Goal: Ask a question

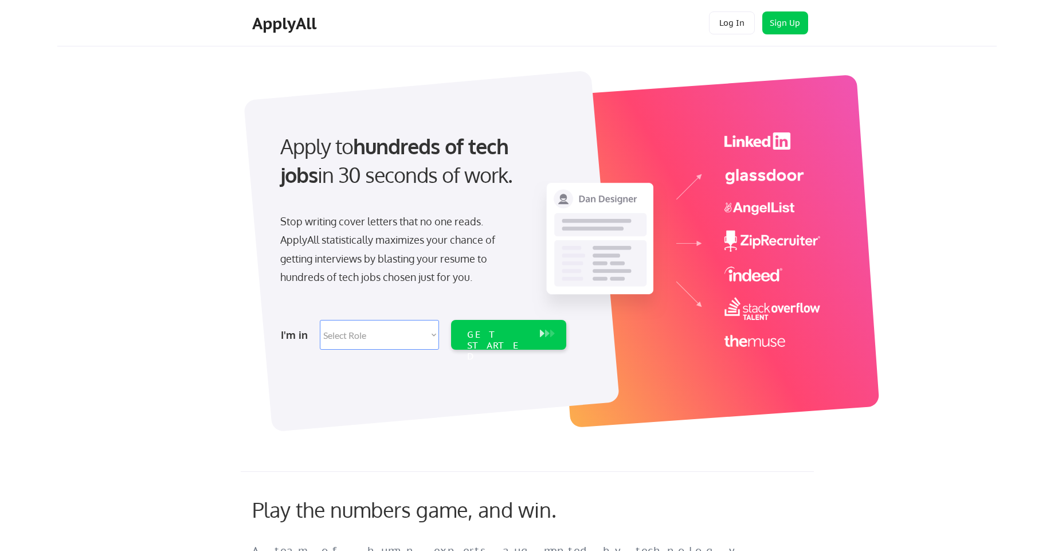
click at [514, 146] on strong "hundreds of tech jobs" at bounding box center [396, 160] width 233 height 54
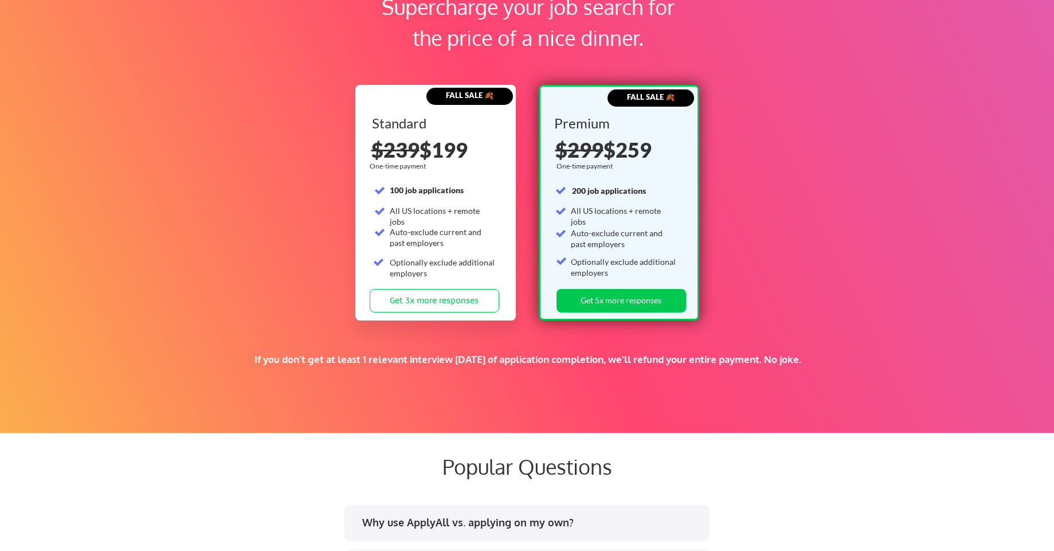
scroll to position [1788, 0]
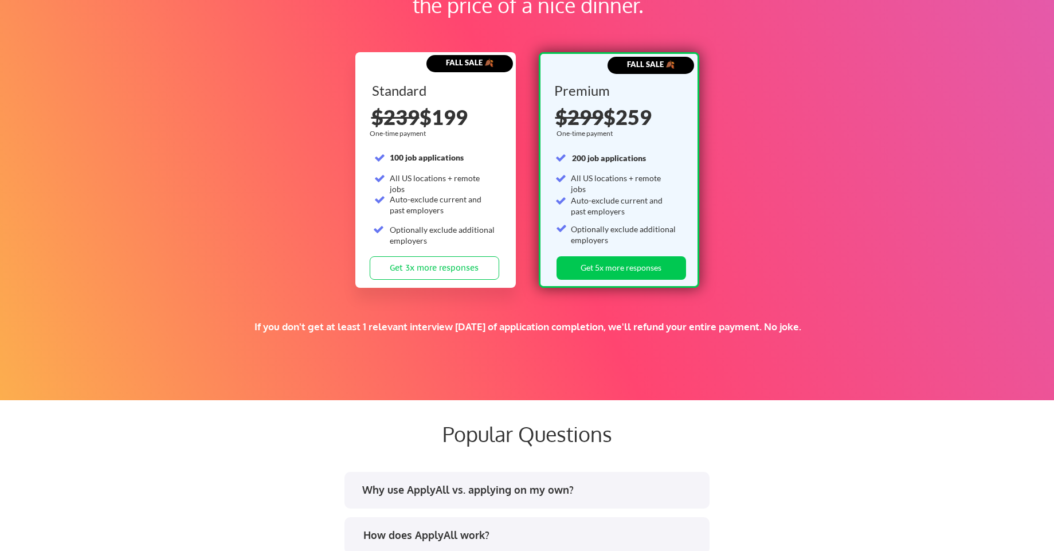
click at [296, 195] on div "Supercharge your job search for the price of a nice dinner. FALL SALE 🍂 Standar…" at bounding box center [527, 156] width 1054 height 488
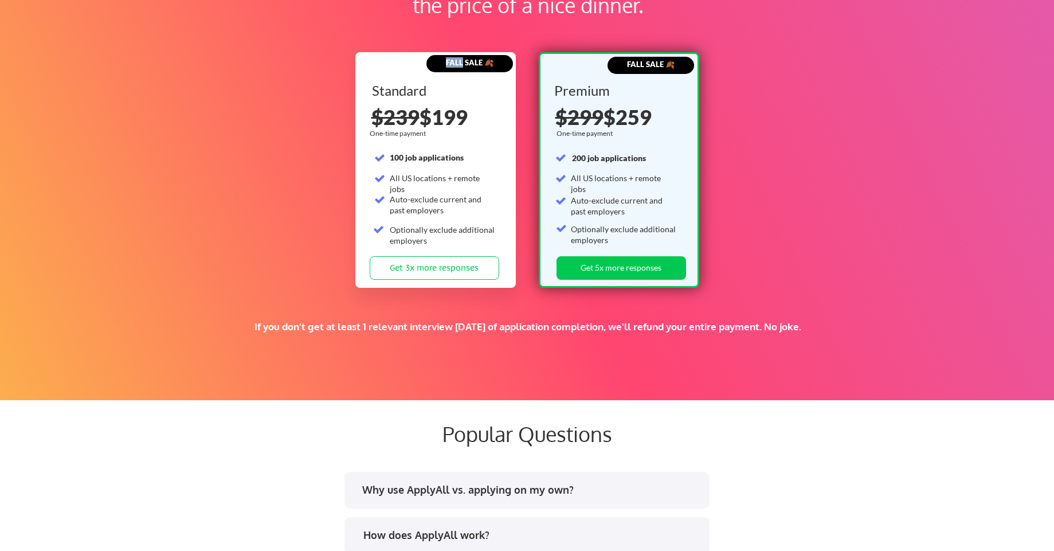
click at [296, 195] on div "Supercharge your job search for the price of a nice dinner. FALL SALE 🍂 Standar…" at bounding box center [527, 156] width 1054 height 488
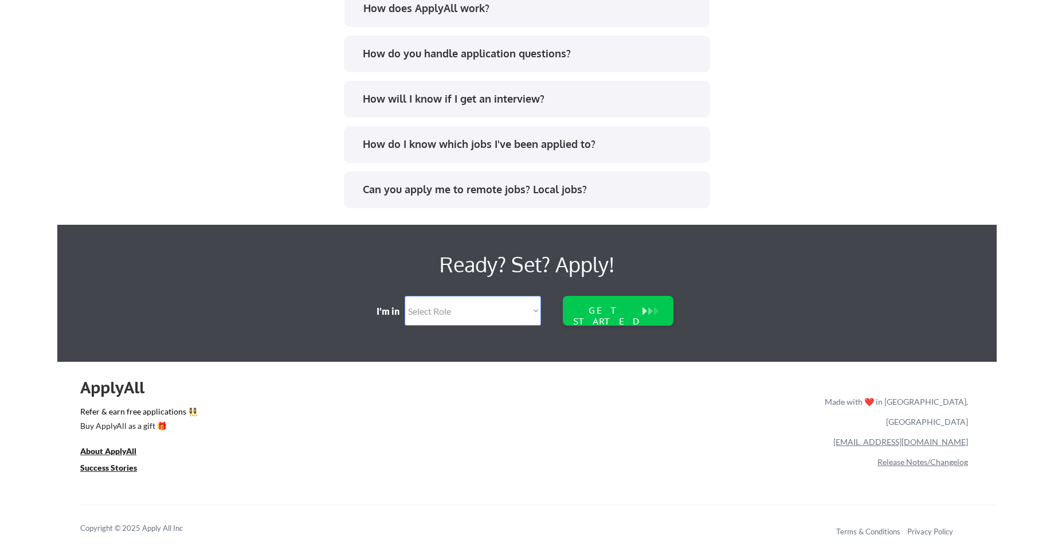
scroll to position [2246, 0]
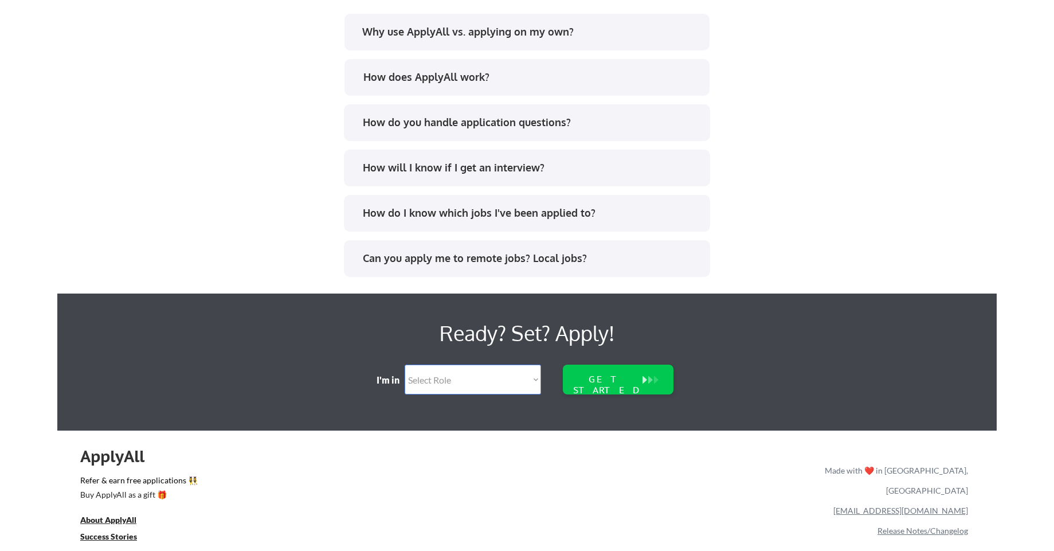
click at [456, 275] on div "Can you apply me to remote jobs? Local jobs?" at bounding box center [527, 258] width 366 height 37
click at [443, 255] on div "Can you apply me to remote jobs? Local jobs?" at bounding box center [531, 258] width 336 height 14
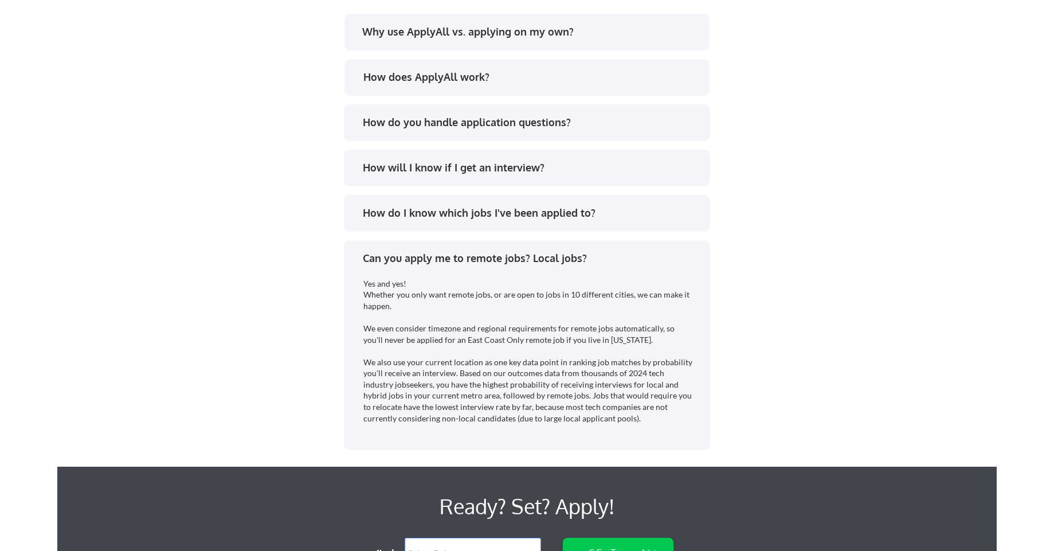
click at [211, 249] on div "Popular Questions Why use ApplyAll vs. applying on my own? How does ApplyAll wo…" at bounding box center [526, 219] width 939 height 552
